Goal: Find specific page/section

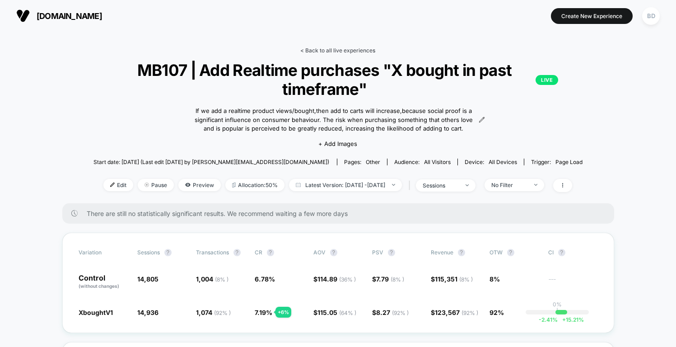
click at [333, 49] on link "< Back to all live experiences" at bounding box center [337, 50] width 75 height 7
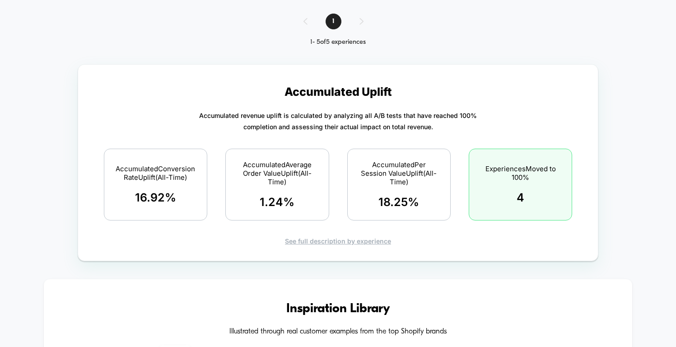
scroll to position [448, 0]
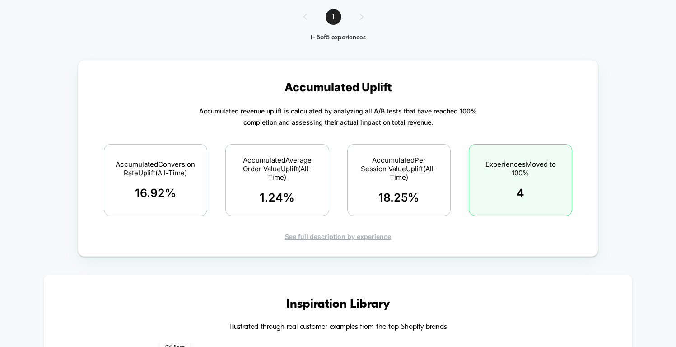
click at [191, 191] on div "Accumulated Conversion Rate Uplift (All-Time) 16.92 %" at bounding box center [155, 180] width 103 height 72
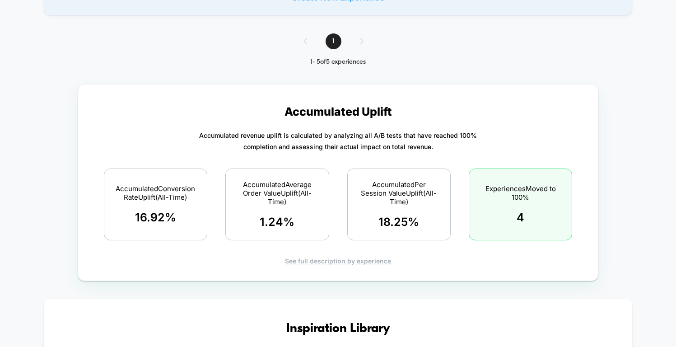
scroll to position [436, 0]
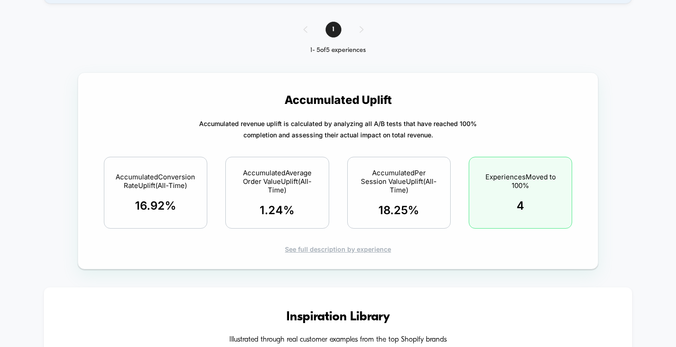
drag, startPoint x: 535, startPoint y: 206, endPoint x: 496, endPoint y: 199, distance: 39.0
click at [496, 199] on div "Experiences Moved to 100% 4" at bounding box center [519, 193] width 103 height 72
click at [577, 206] on div "Accumulated Conversion Rate Uplift (All-Time) 16.92 % Accumulated Average Order…" at bounding box center [338, 192] width 488 height 91
click at [186, 207] on div "Accumulated Conversion Rate Uplift (All-Time) 16.92 %" at bounding box center [155, 193] width 103 height 72
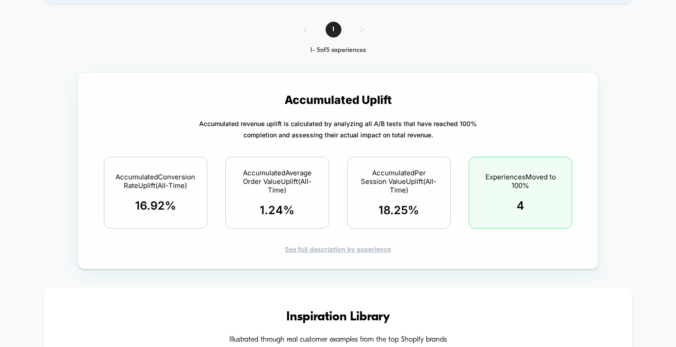
click at [186, 207] on div "Accumulated Conversion Rate Uplift (All-Time) 16.92 %" at bounding box center [155, 193] width 103 height 72
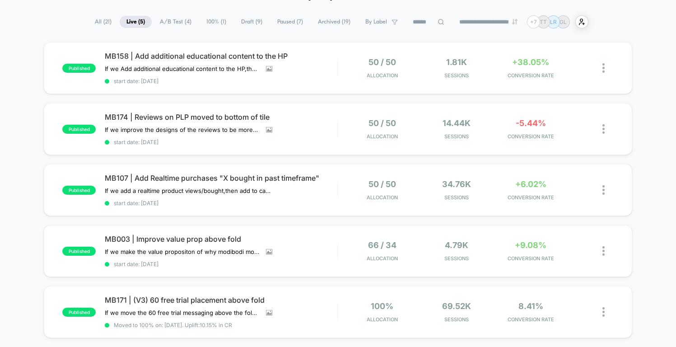
scroll to position [57, 0]
